Goal: Information Seeking & Learning: Understand process/instructions

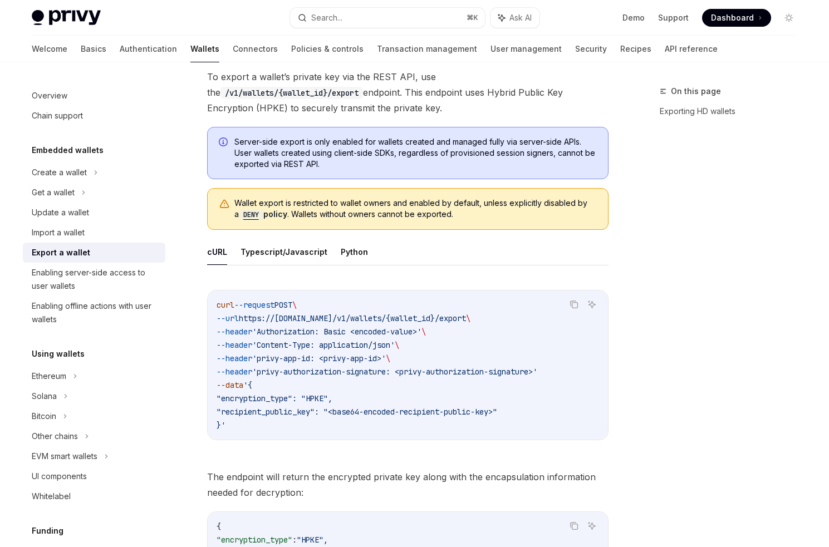
scroll to position [244, 0]
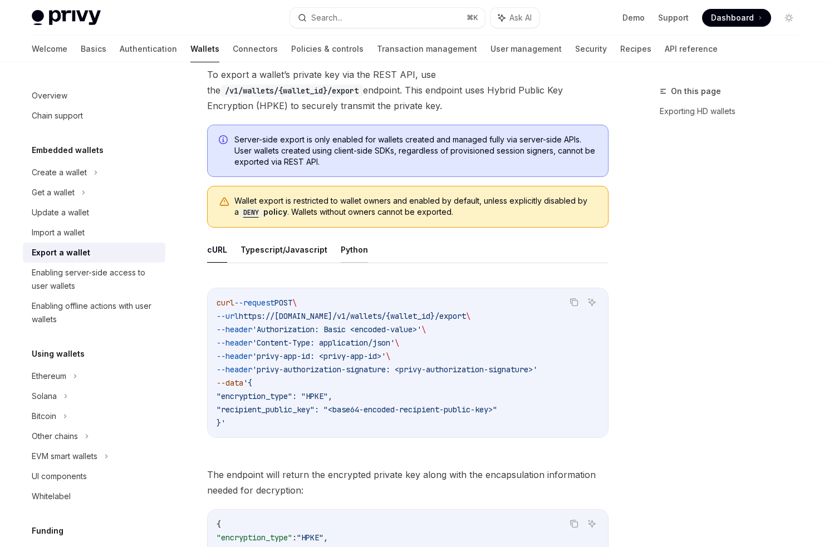
click at [341, 252] on button "Python" at bounding box center [354, 250] width 27 height 26
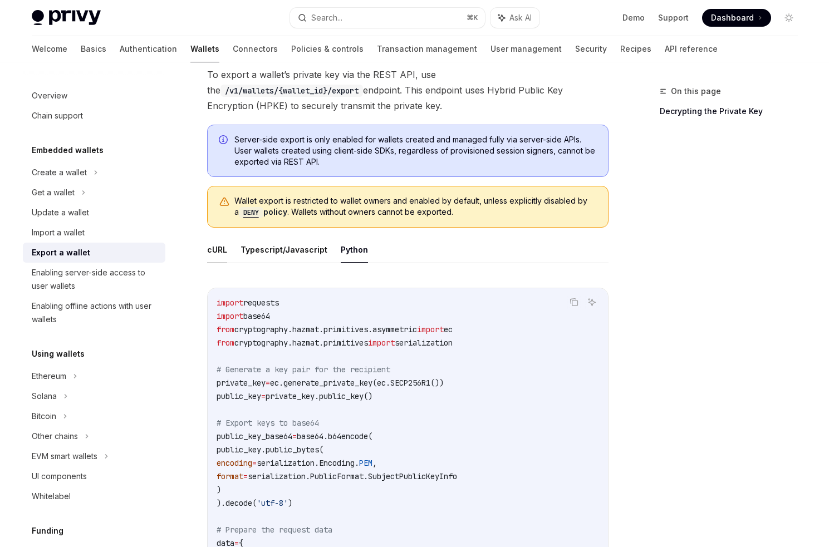
click at [208, 245] on button "cURL" at bounding box center [217, 250] width 20 height 26
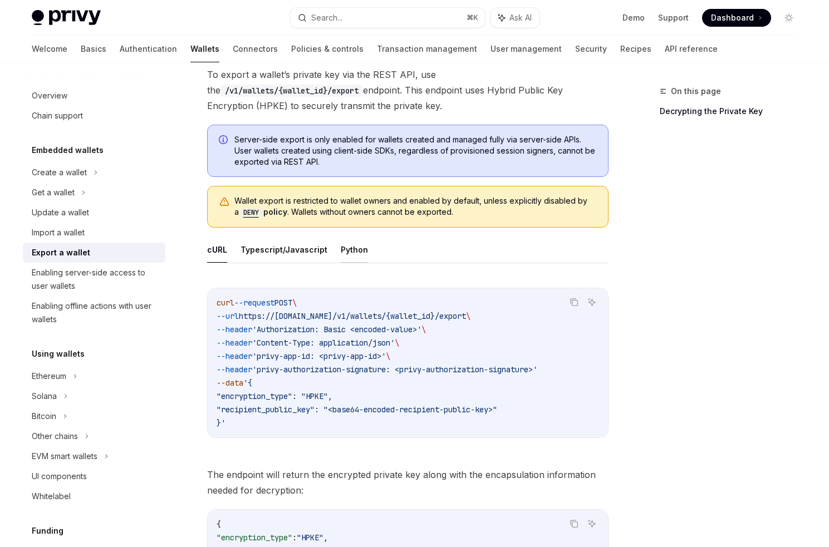
click at [341, 249] on button "Python" at bounding box center [354, 250] width 27 height 26
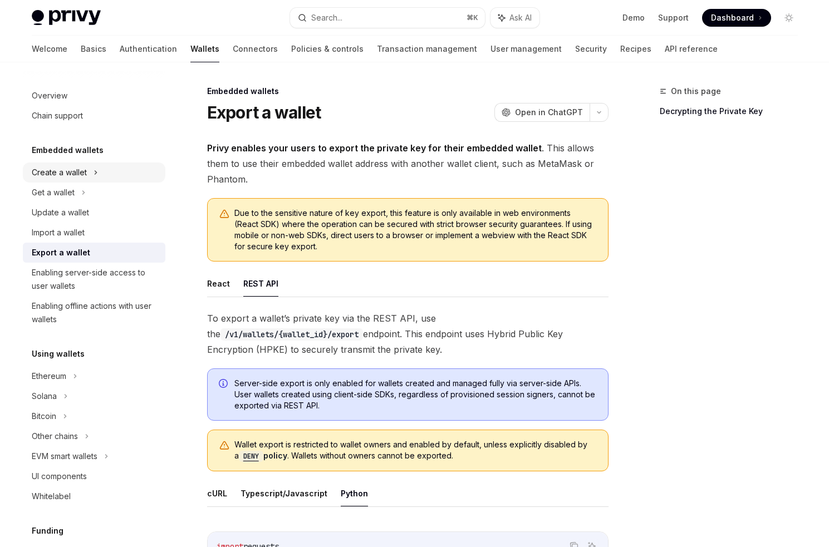
click at [78, 171] on div "Create a wallet" at bounding box center [59, 172] width 55 height 13
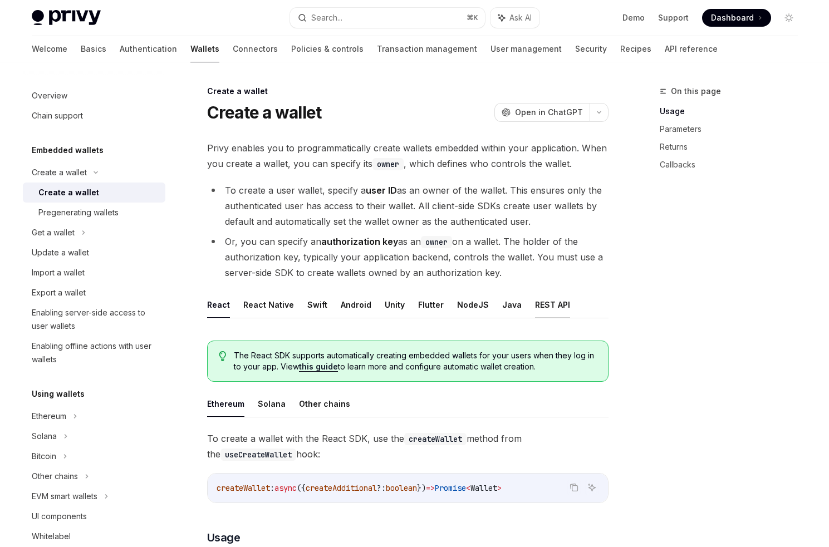
click at [535, 303] on button "REST API" at bounding box center [552, 305] width 35 height 26
type textarea "*"
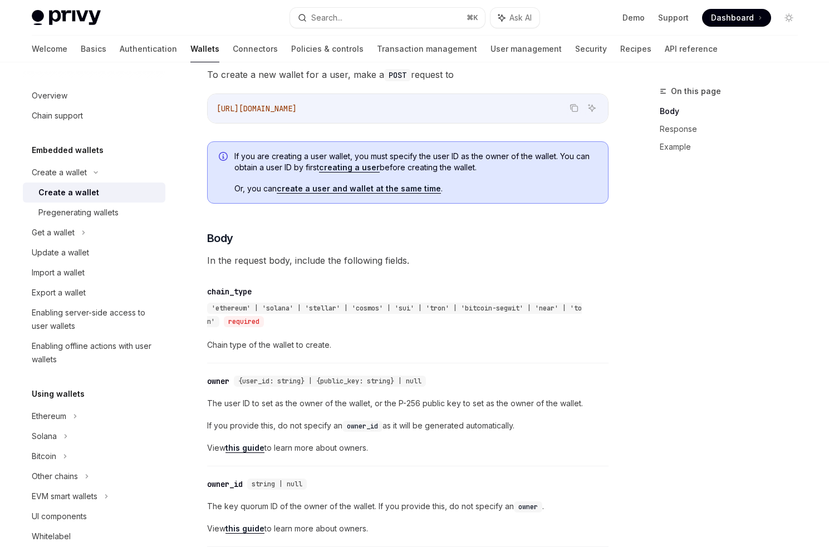
scroll to position [142, 0]
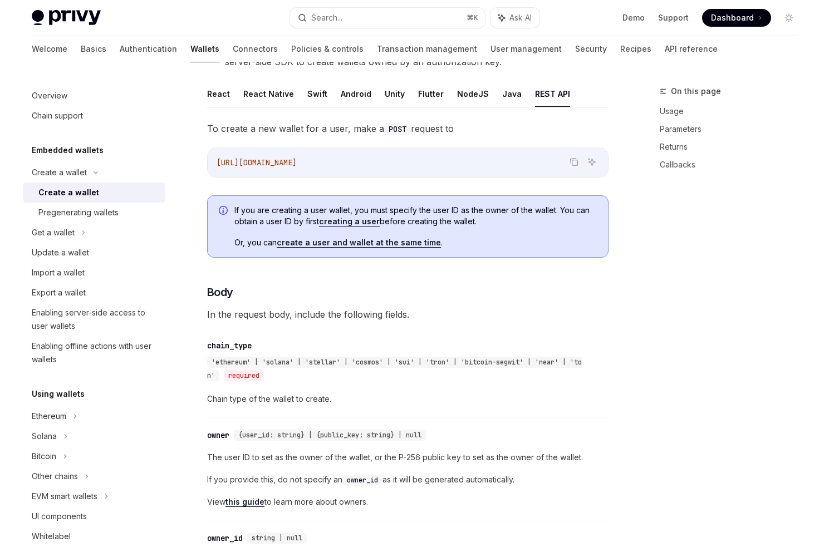
scroll to position [218, 0]
